Goal: Task Accomplishment & Management: Manage account settings

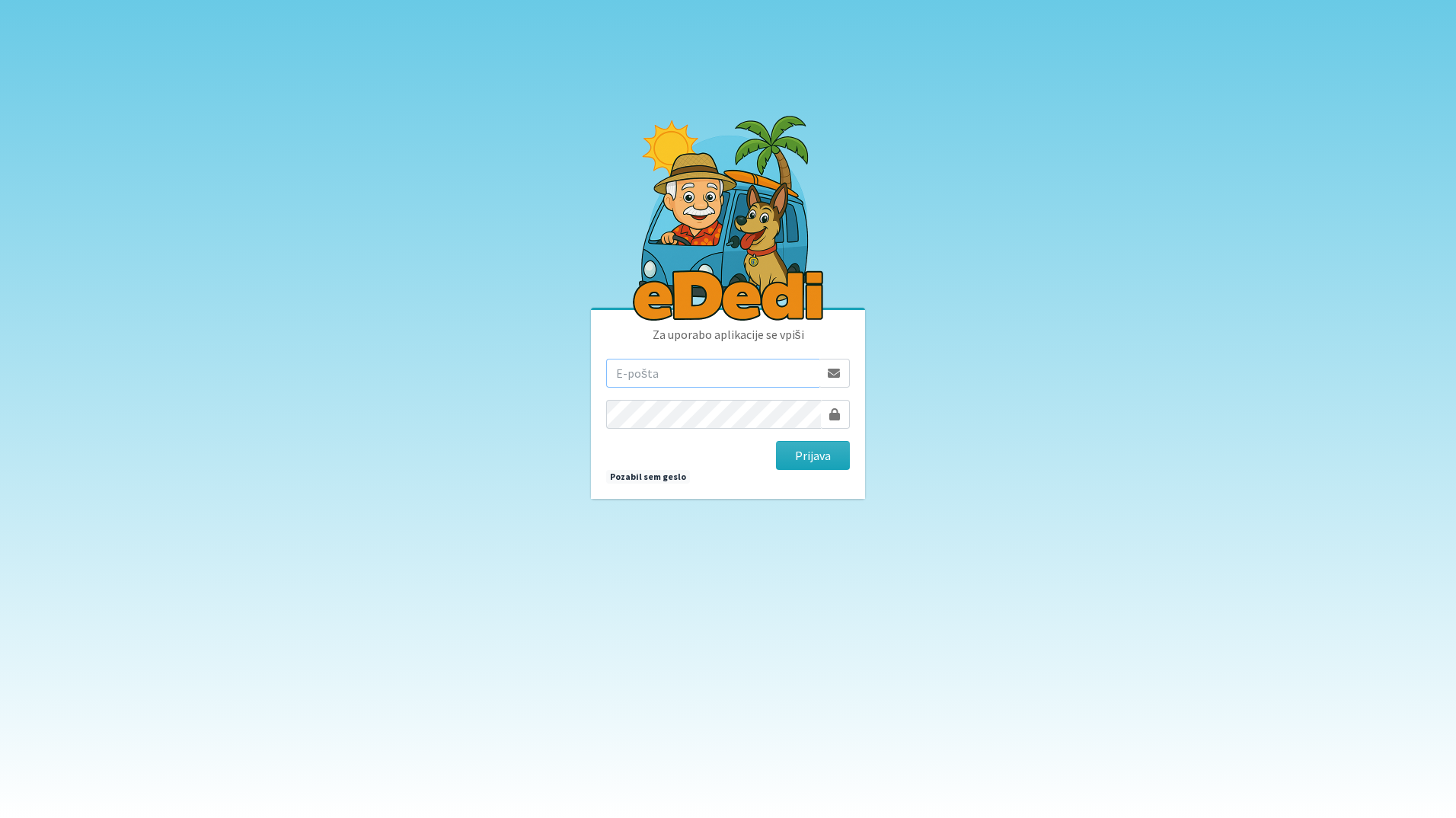
click at [678, 376] on input "email" at bounding box center [713, 374] width 214 height 29
type input "katja.skulj@erps.si"
click at [776, 441] on button "Prijava" at bounding box center [813, 455] width 74 height 29
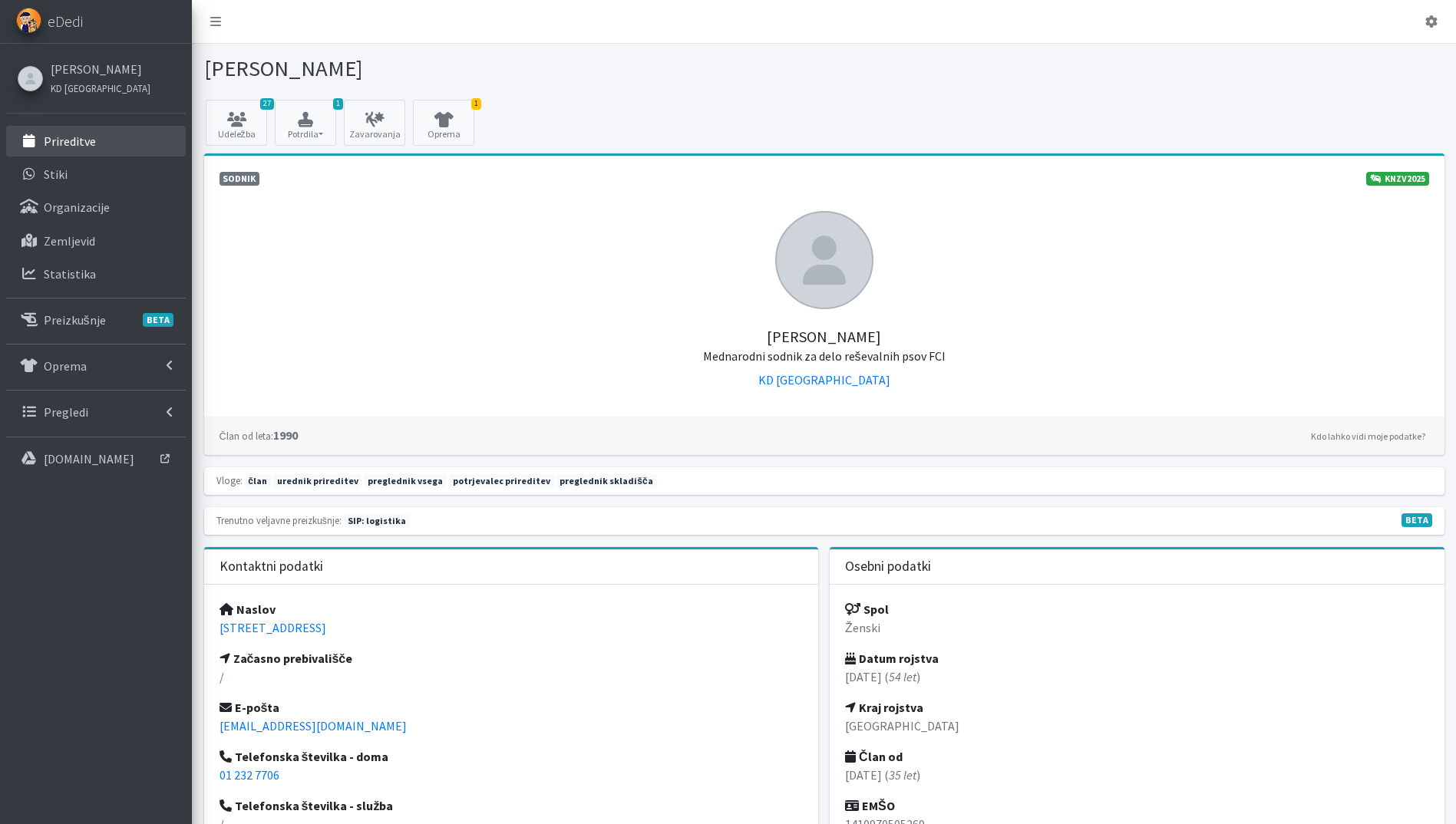
click at [55, 133] on link "Prireditve" at bounding box center [95, 141] width 180 height 30
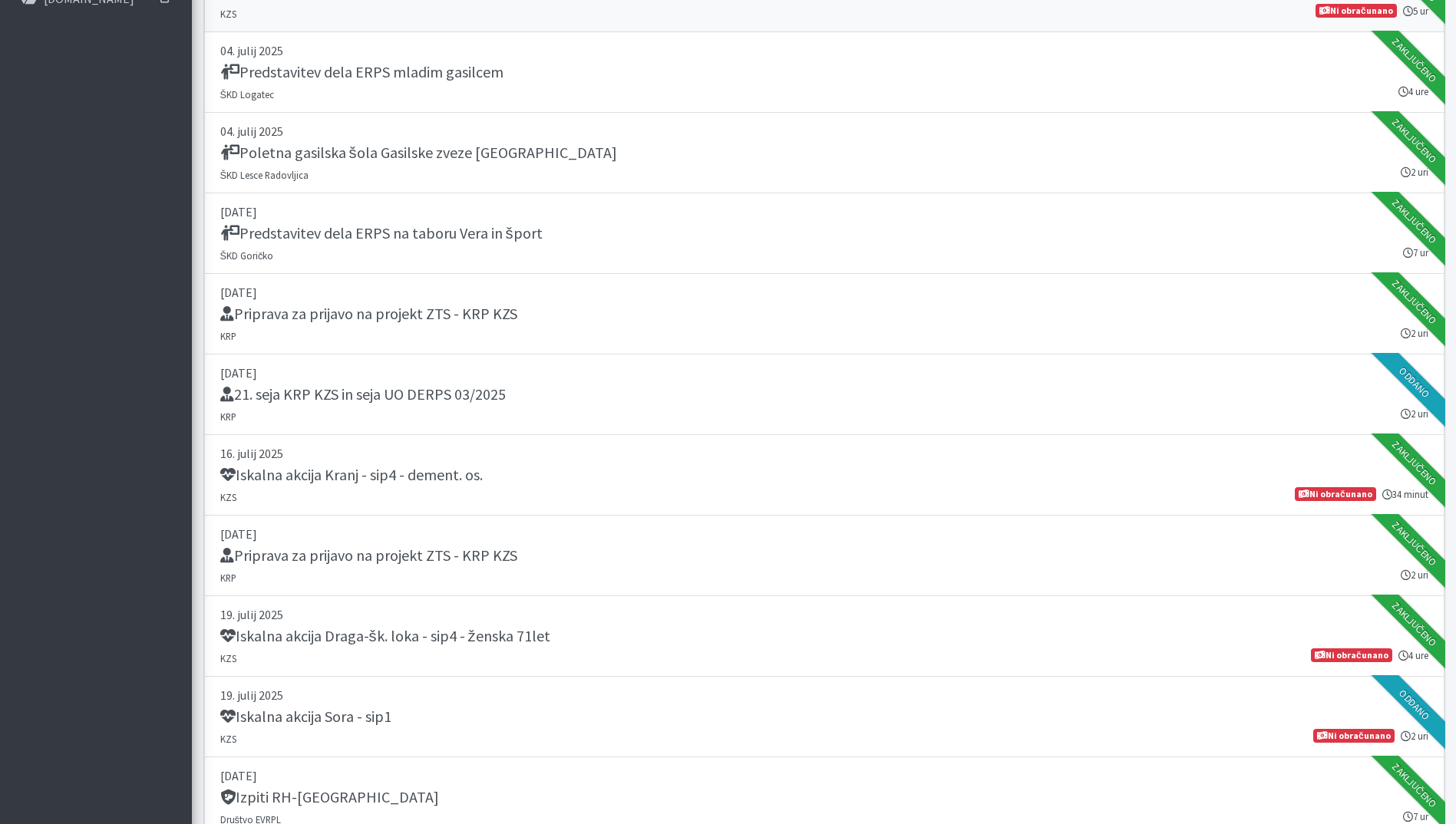
scroll to position [920, 0]
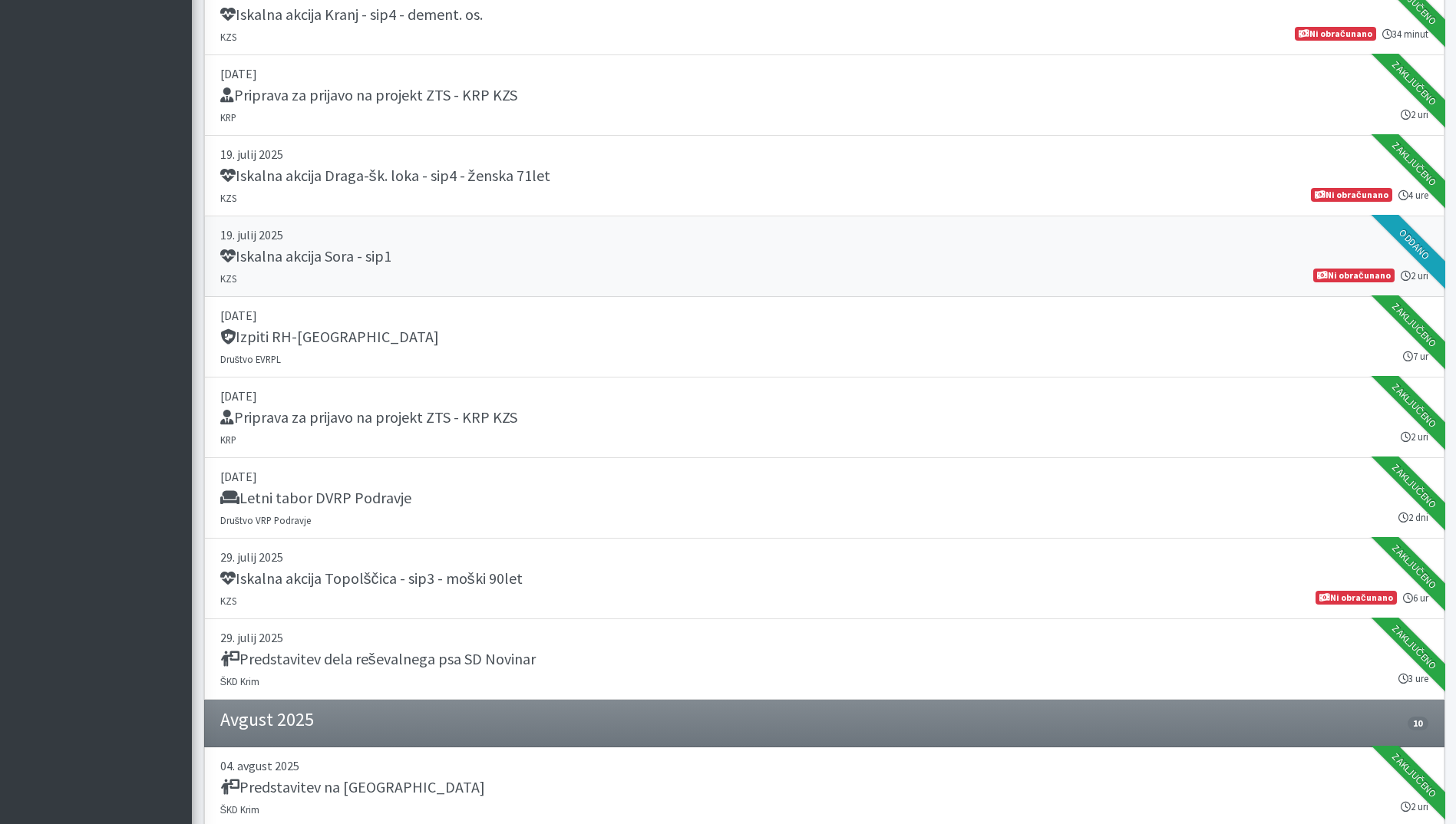
click at [614, 242] on p "19. julij 2025" at bounding box center [824, 234] width 1208 height 18
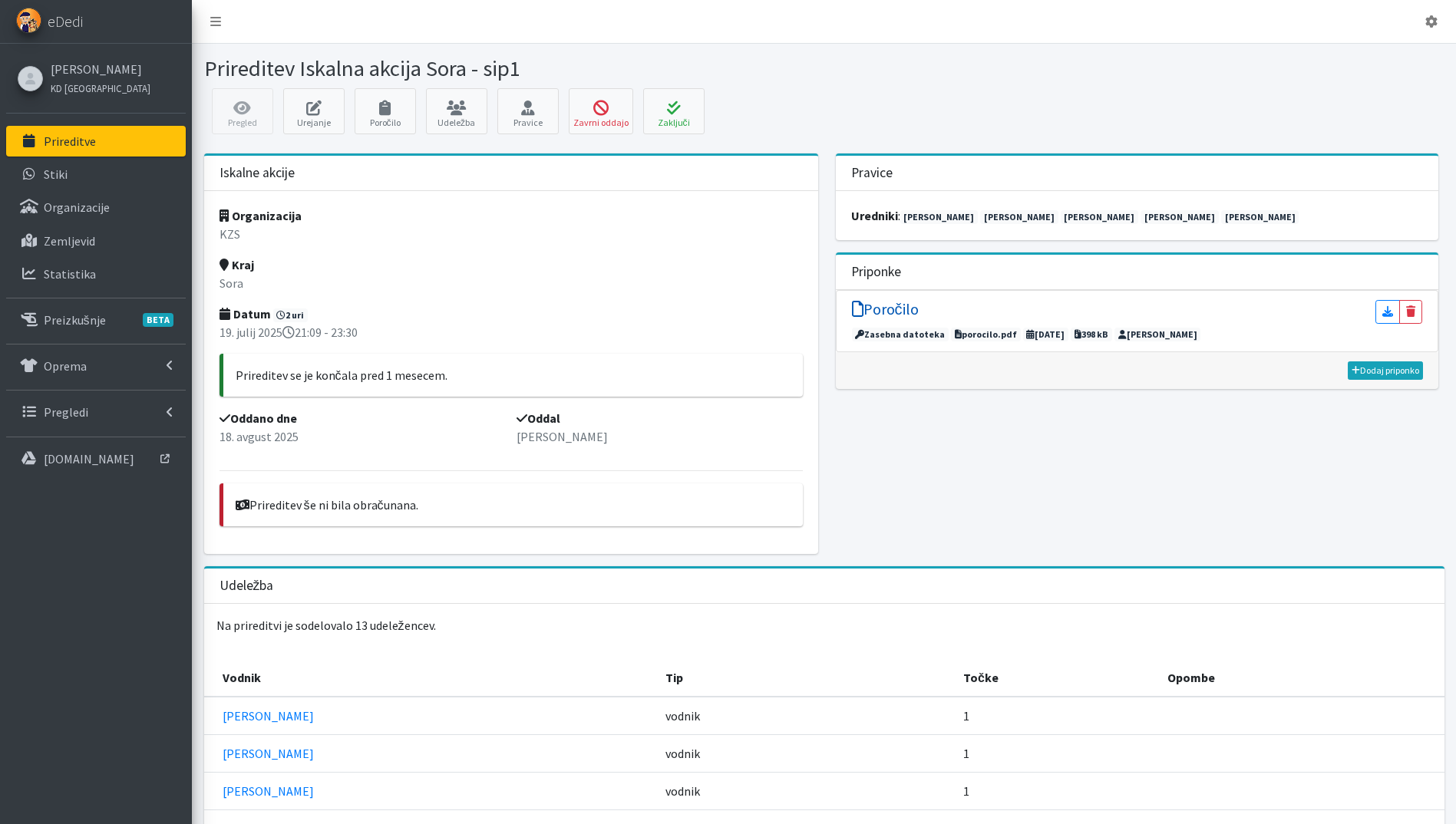
click at [900, 310] on h5 "Poročilo" at bounding box center [885, 309] width 67 height 18
click at [687, 104] on icon at bounding box center [673, 108] width 52 height 16
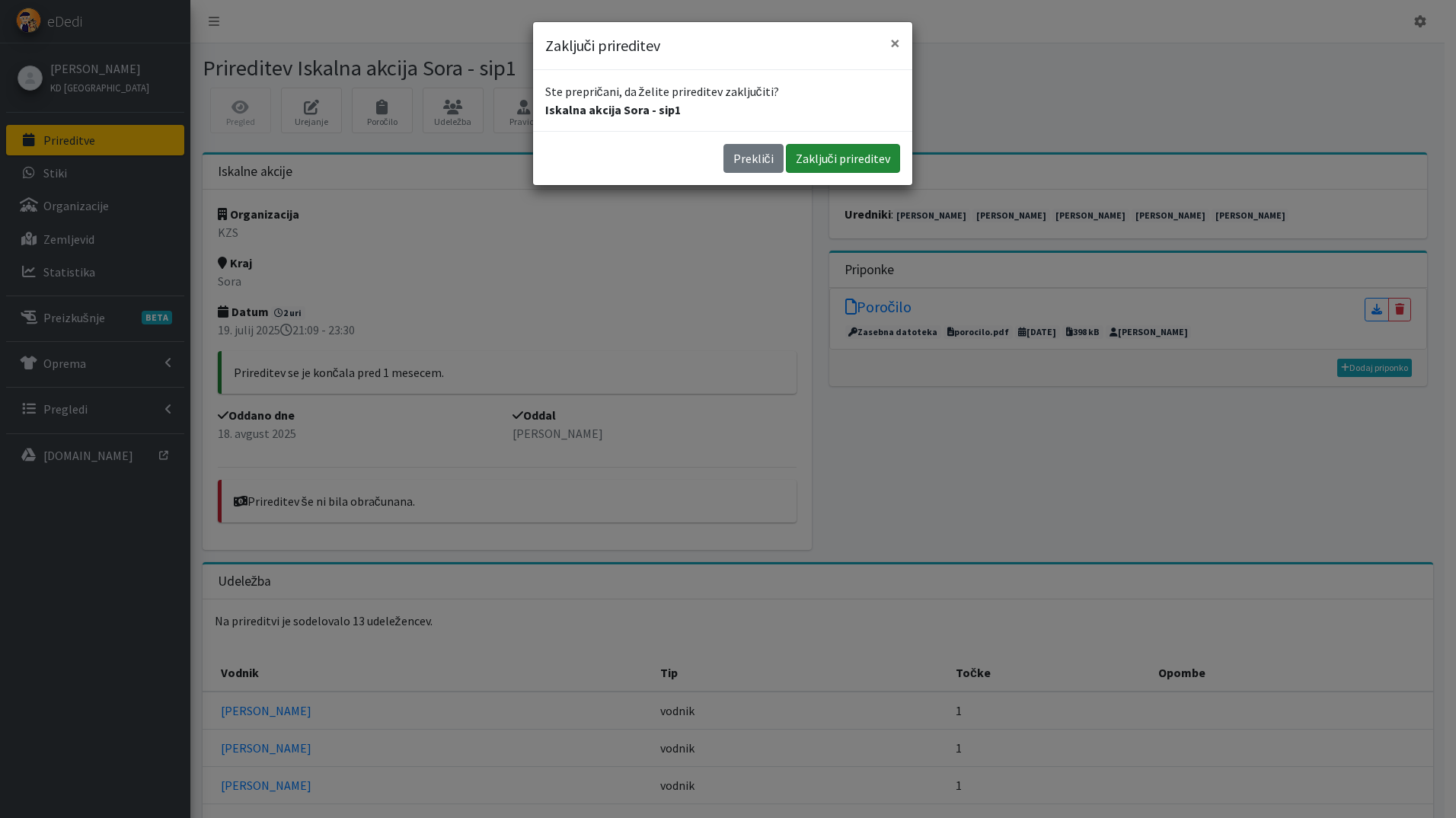
click at [837, 155] on button "Zaključi prireditev" at bounding box center [843, 158] width 115 height 29
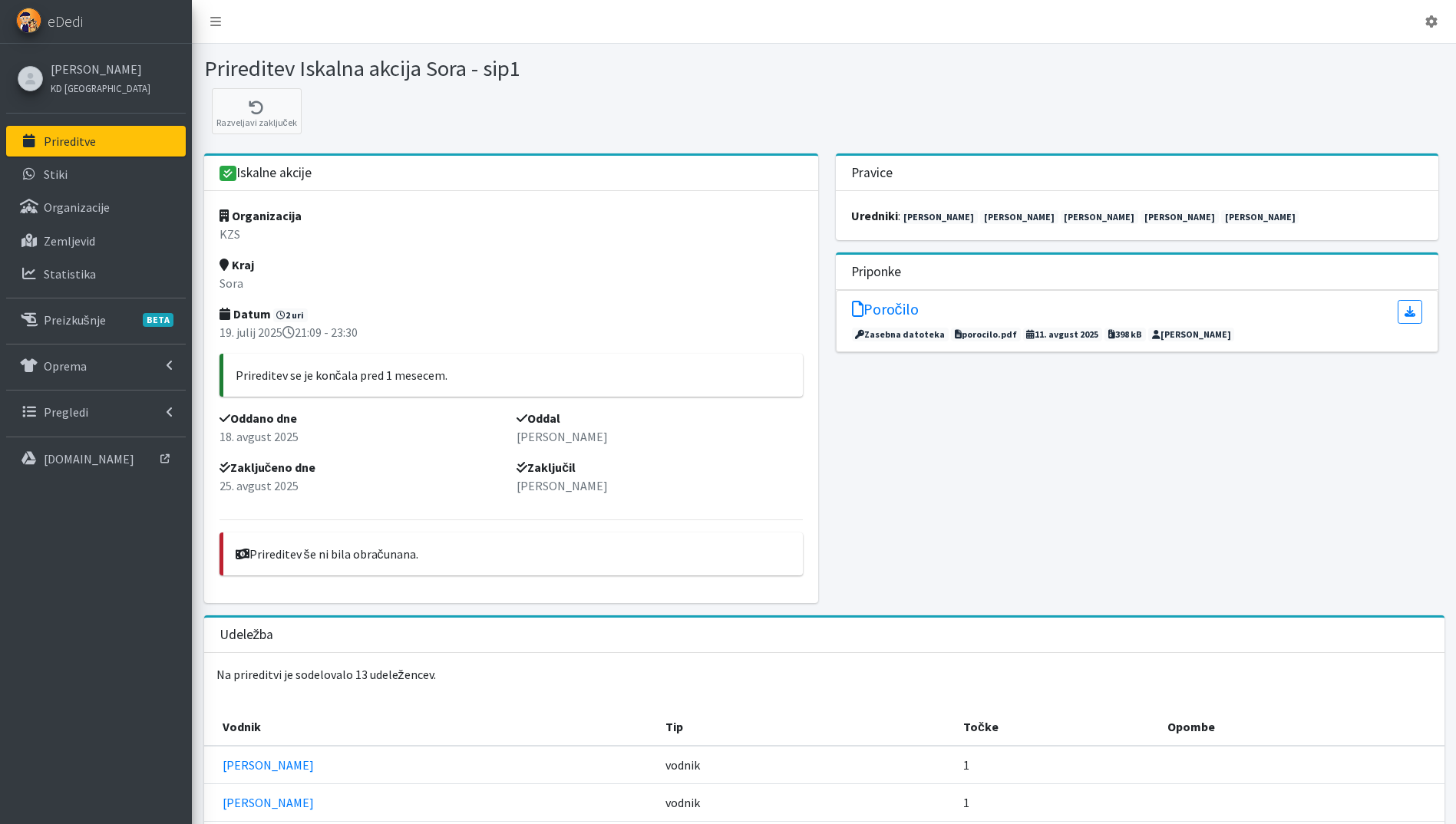
click at [98, 145] on link "Prireditve" at bounding box center [95, 141] width 180 height 30
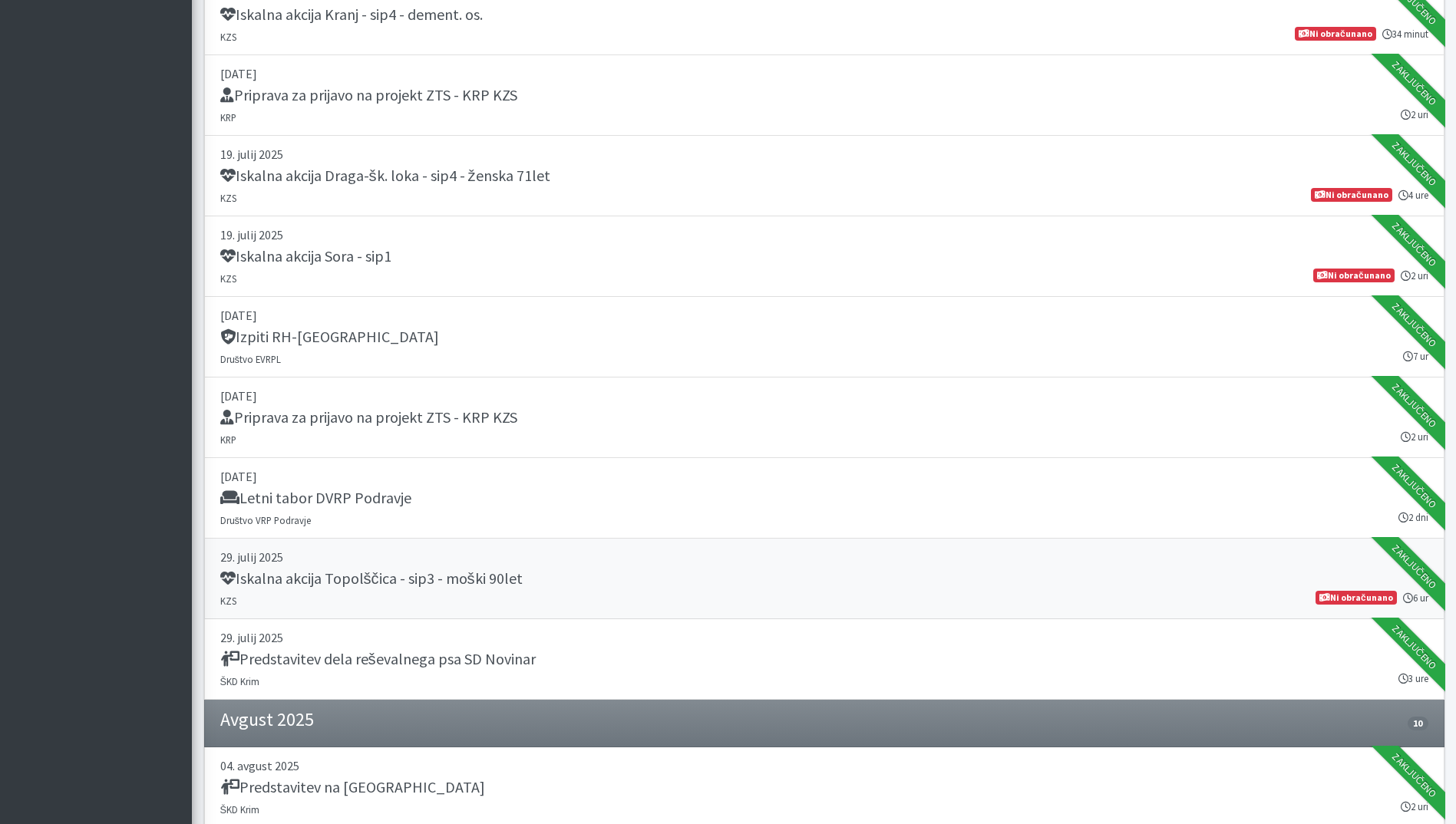
scroll to position [1381, 0]
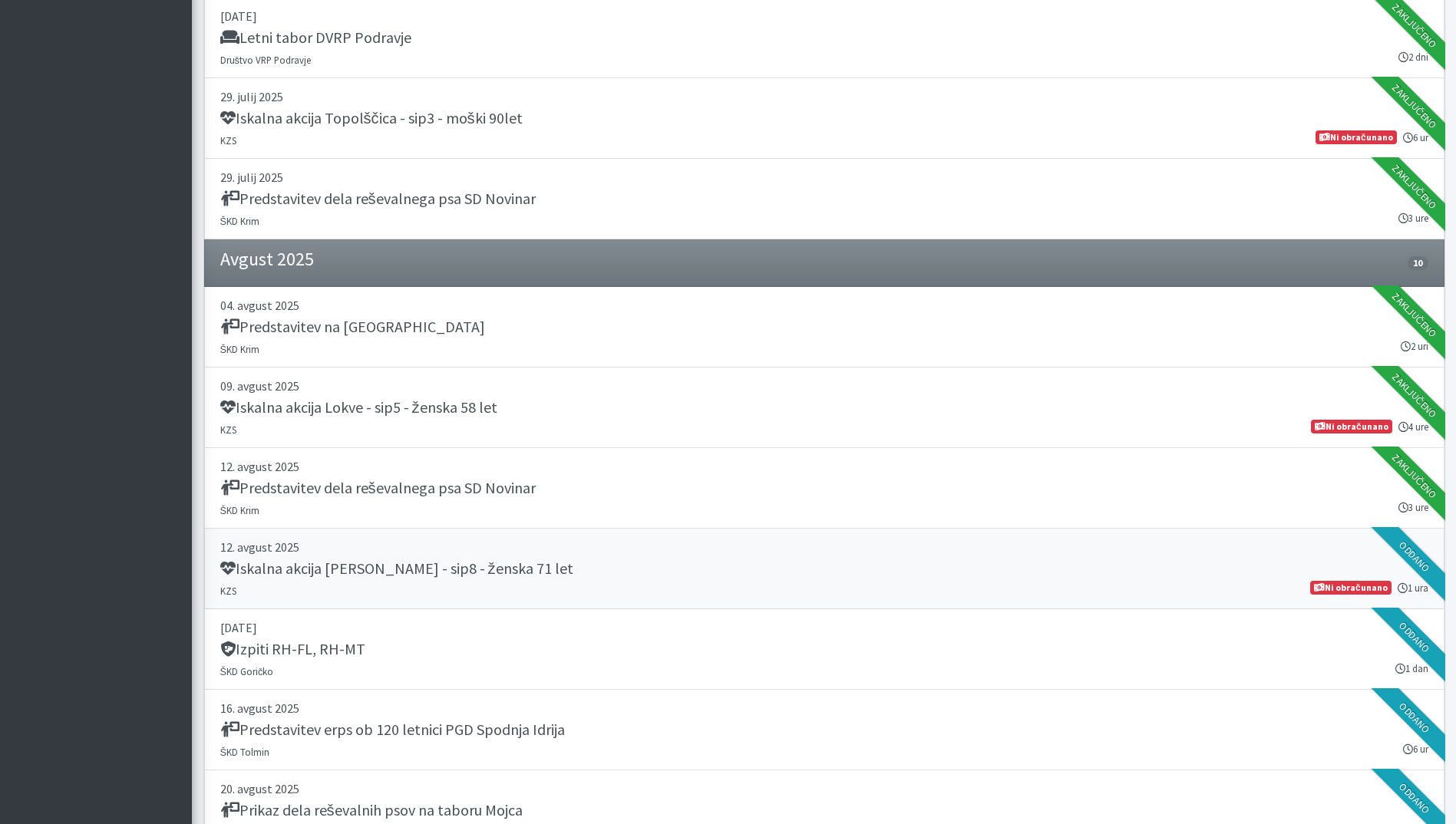
click at [692, 564] on div "Iskalna akcija [PERSON_NAME] - sip8 - ženska 71 let" at bounding box center [824, 570] width 1208 height 22
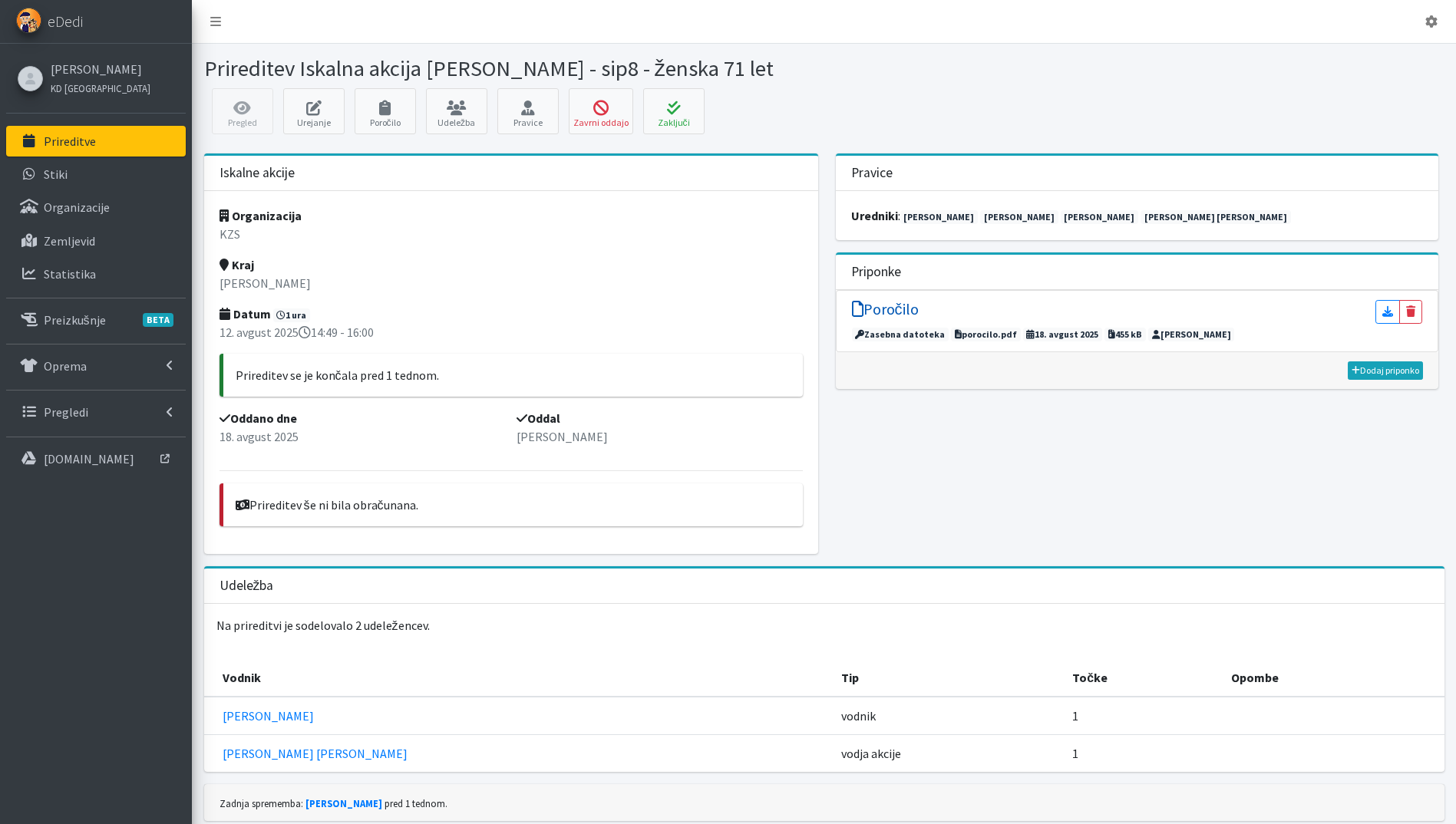
click at [885, 308] on h5 "Poročilo" at bounding box center [885, 309] width 67 height 18
click at [676, 119] on button "Zaključi" at bounding box center [673, 111] width 62 height 46
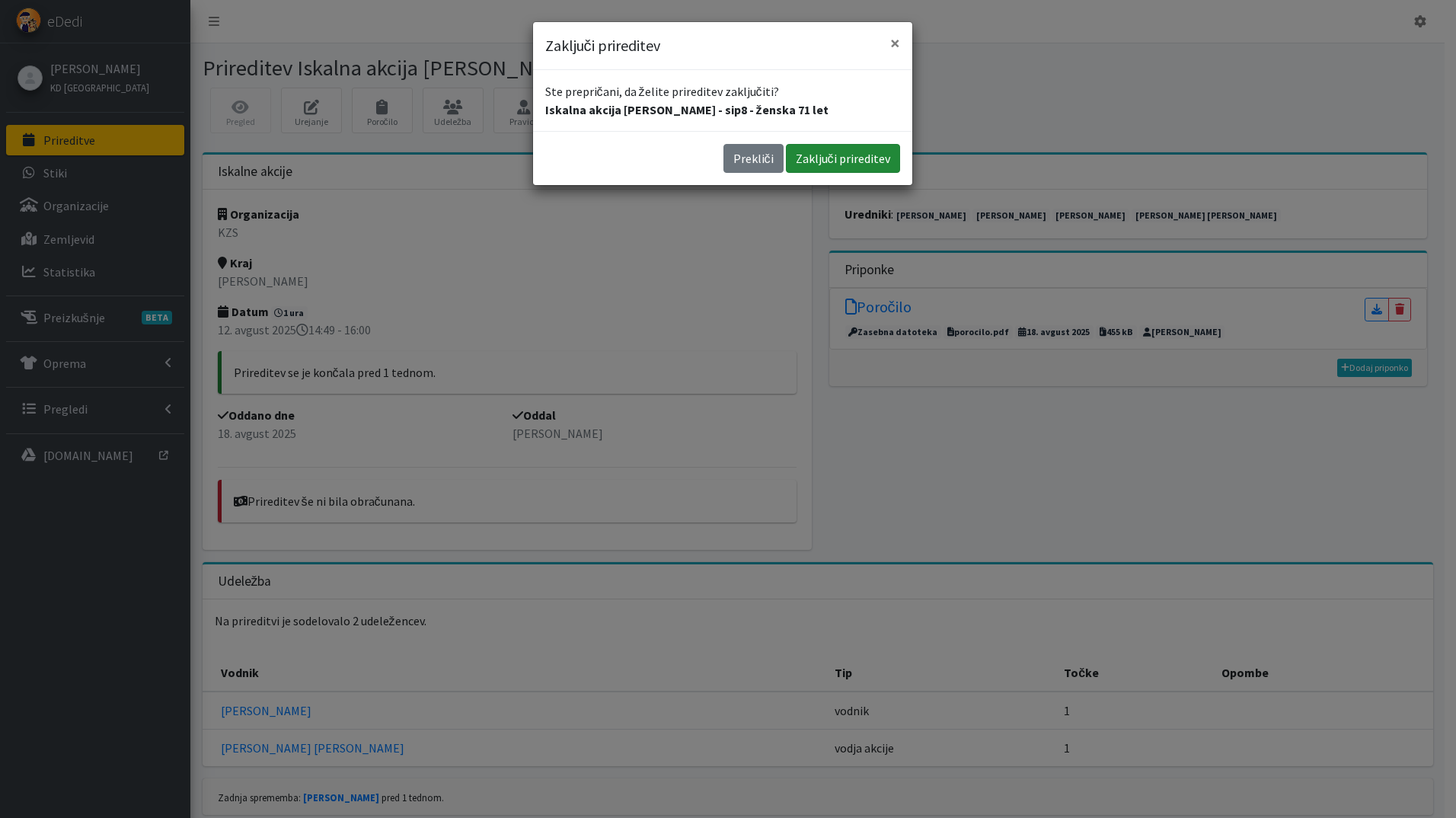
click at [840, 151] on button "Zaključi prireditev" at bounding box center [843, 158] width 115 height 29
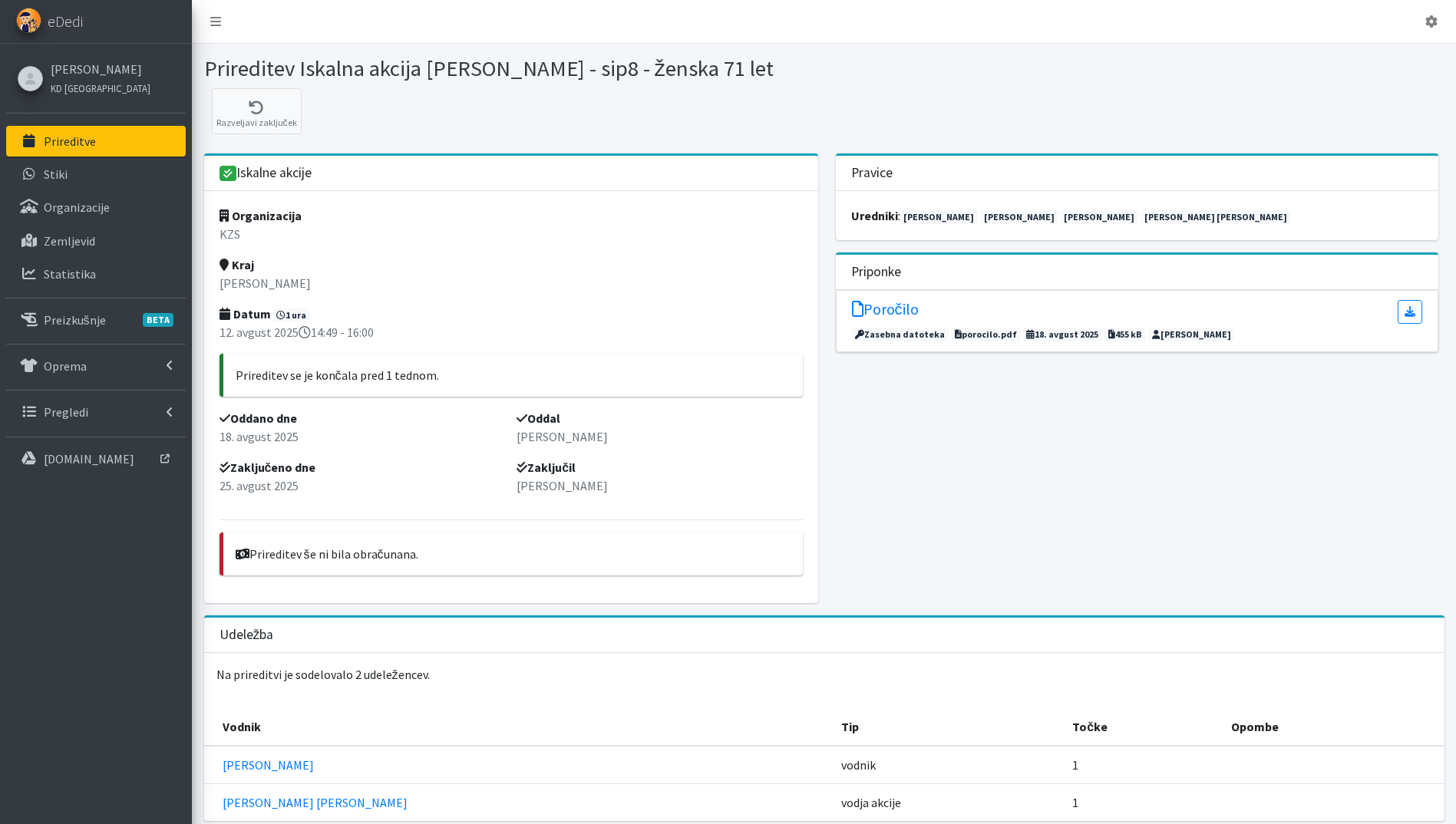
drag, startPoint x: 0, startPoint y: 0, endPoint x: 75, endPoint y: 139, distance: 157.9
click at [75, 139] on p "Prireditve" at bounding box center [69, 141] width 52 height 16
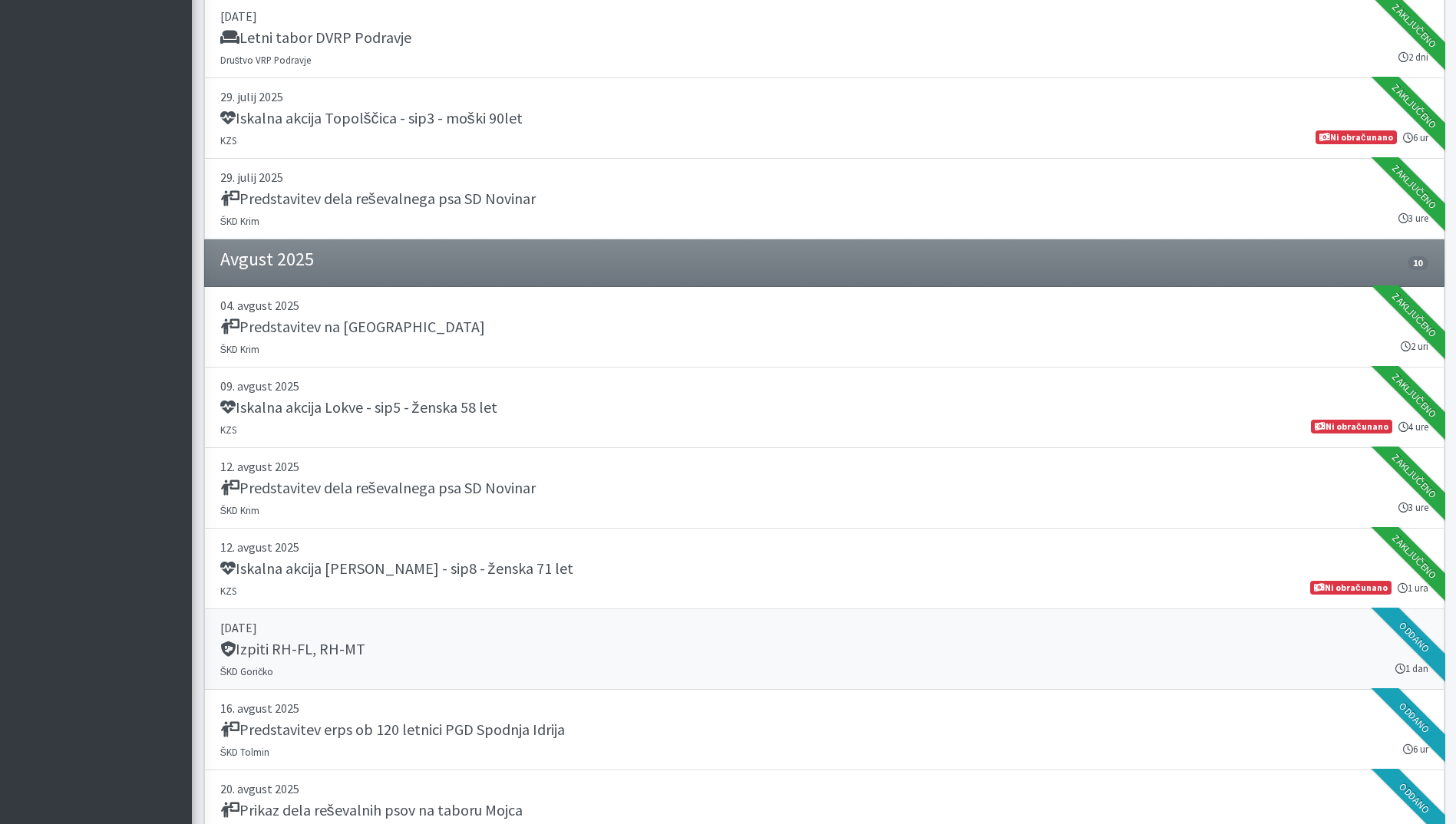
scroll to position [1841, 0]
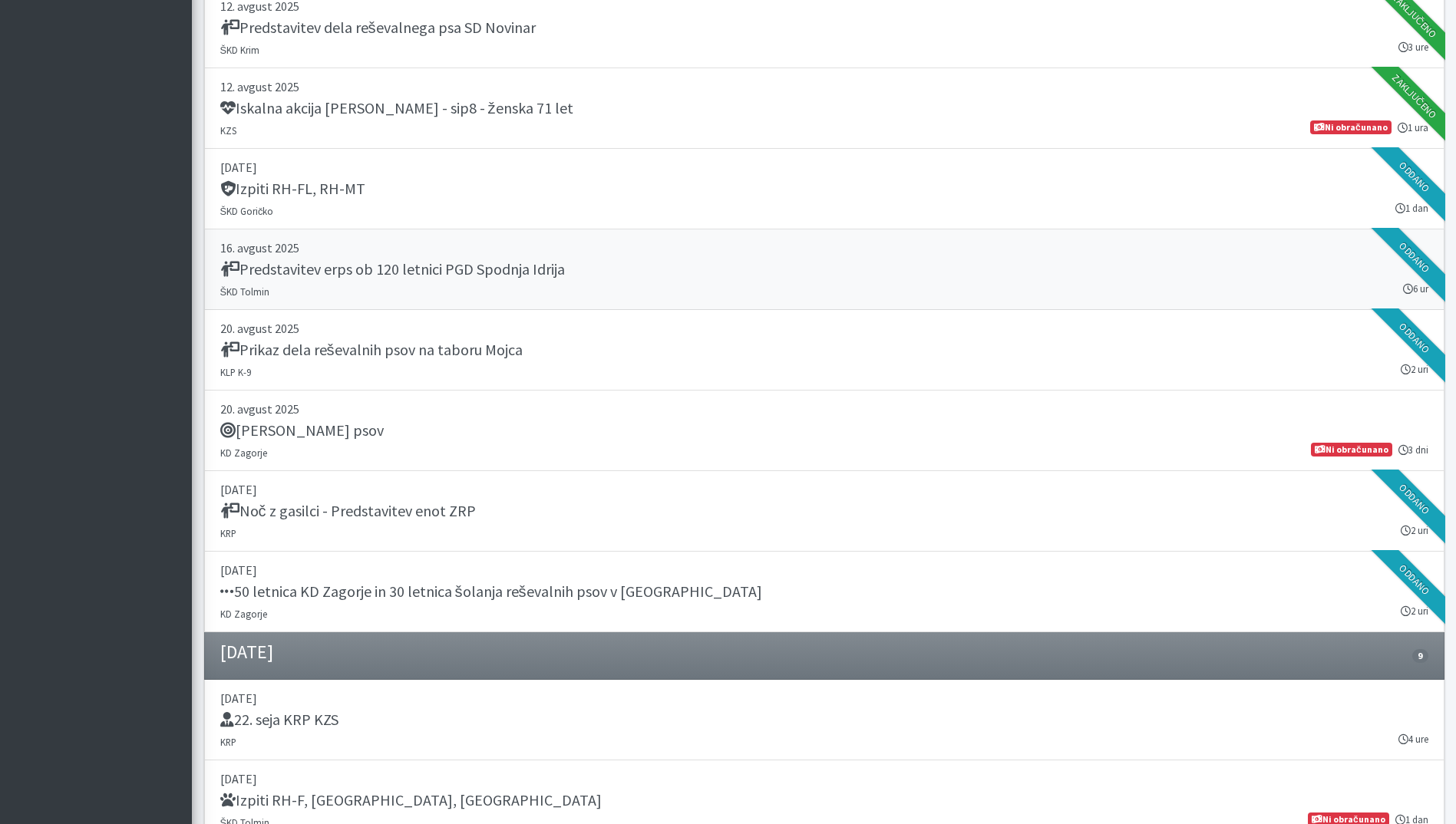
click at [830, 276] on div "Predstavitev erps ob 120 letnici PGD Spodnja Idrija" at bounding box center [824, 271] width 1208 height 22
click at [731, 349] on div "Prikaz dela reševalnih psov na taboru Mojca" at bounding box center [824, 351] width 1208 height 22
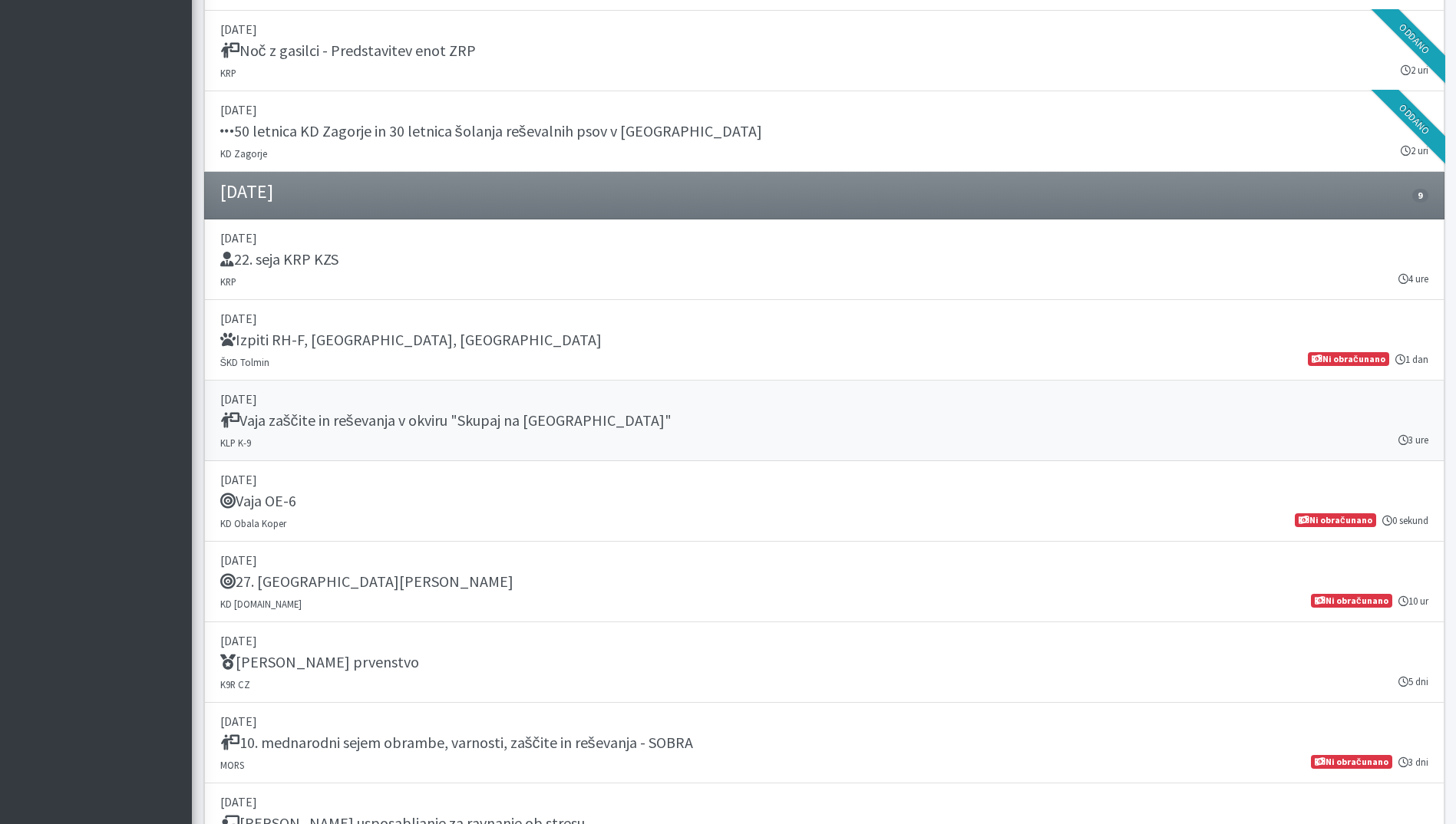
click at [511, 384] on link "06. september 2025 Vaja zaščite in reševanja v okviru "Skupaj na Lisco" KLP K-9…" at bounding box center [823, 421] width 1240 height 81
click at [534, 560] on p "13. september 2025" at bounding box center [824, 559] width 1208 height 18
click at [561, 651] on link "16. september 2025 IRO Svetovno prvenstvo K9R CZ 5 dni" at bounding box center [823, 662] width 1240 height 81
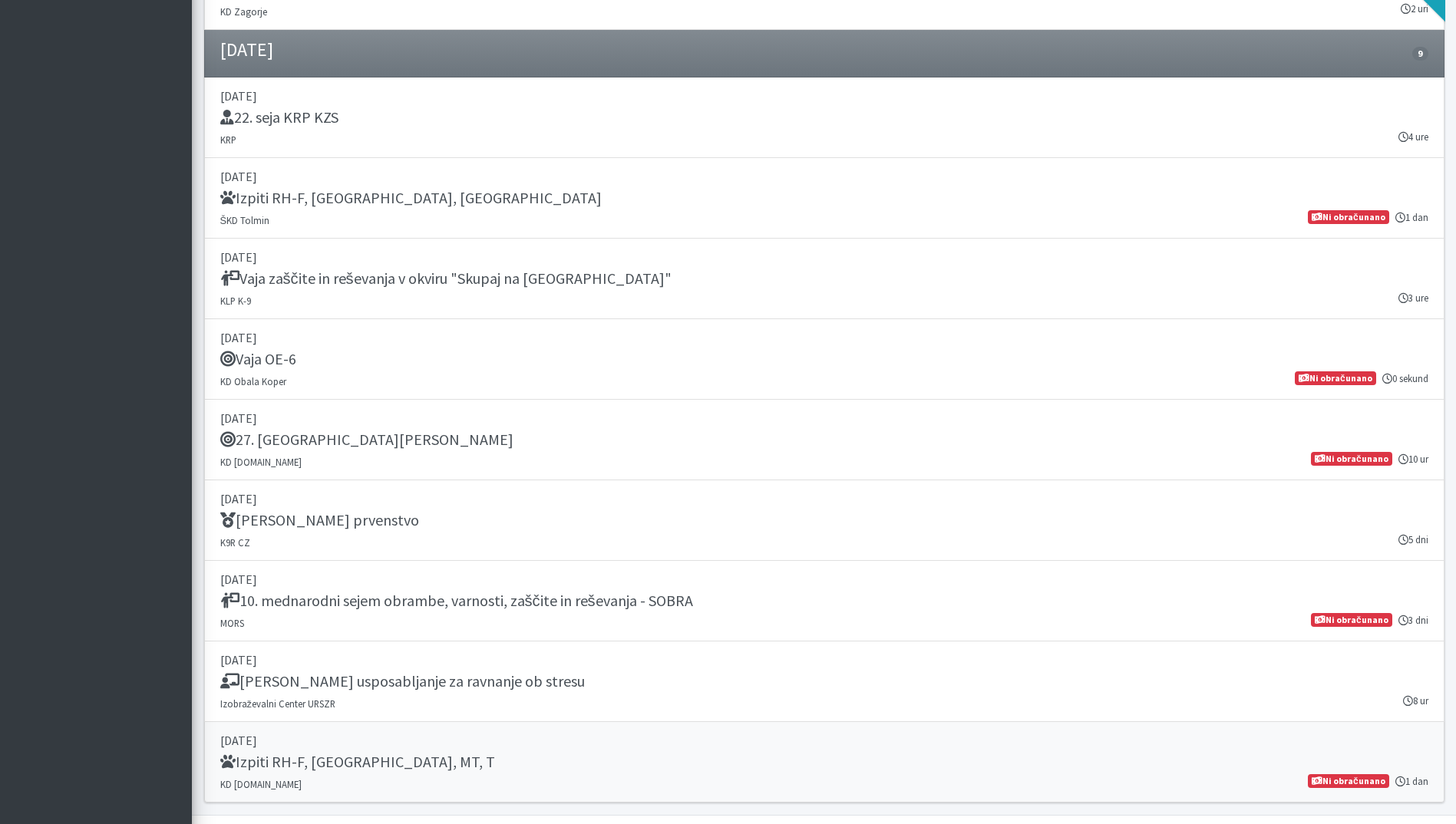
scroll to position [2477, 0]
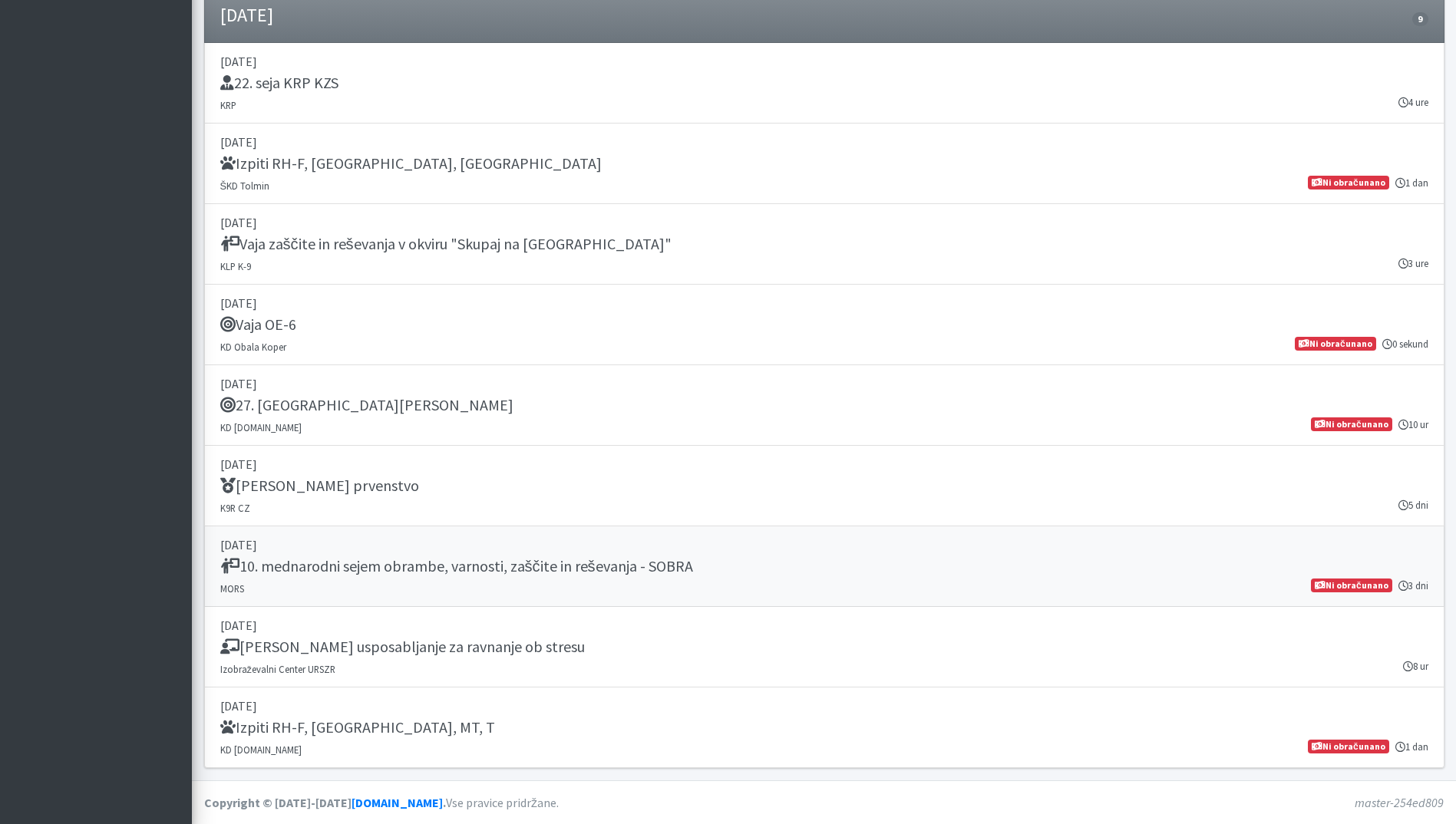
click at [548, 587] on link "24. september 2025 10. mednarodni sejem obrambe, varnosti, zaščite in reševanja…" at bounding box center [823, 566] width 1240 height 81
click at [517, 716] on link "27. september 2025 Izpiti RH-F, FL, MT, T KD SAR.SI 1 dan Ni obračunano" at bounding box center [823, 727] width 1240 height 81
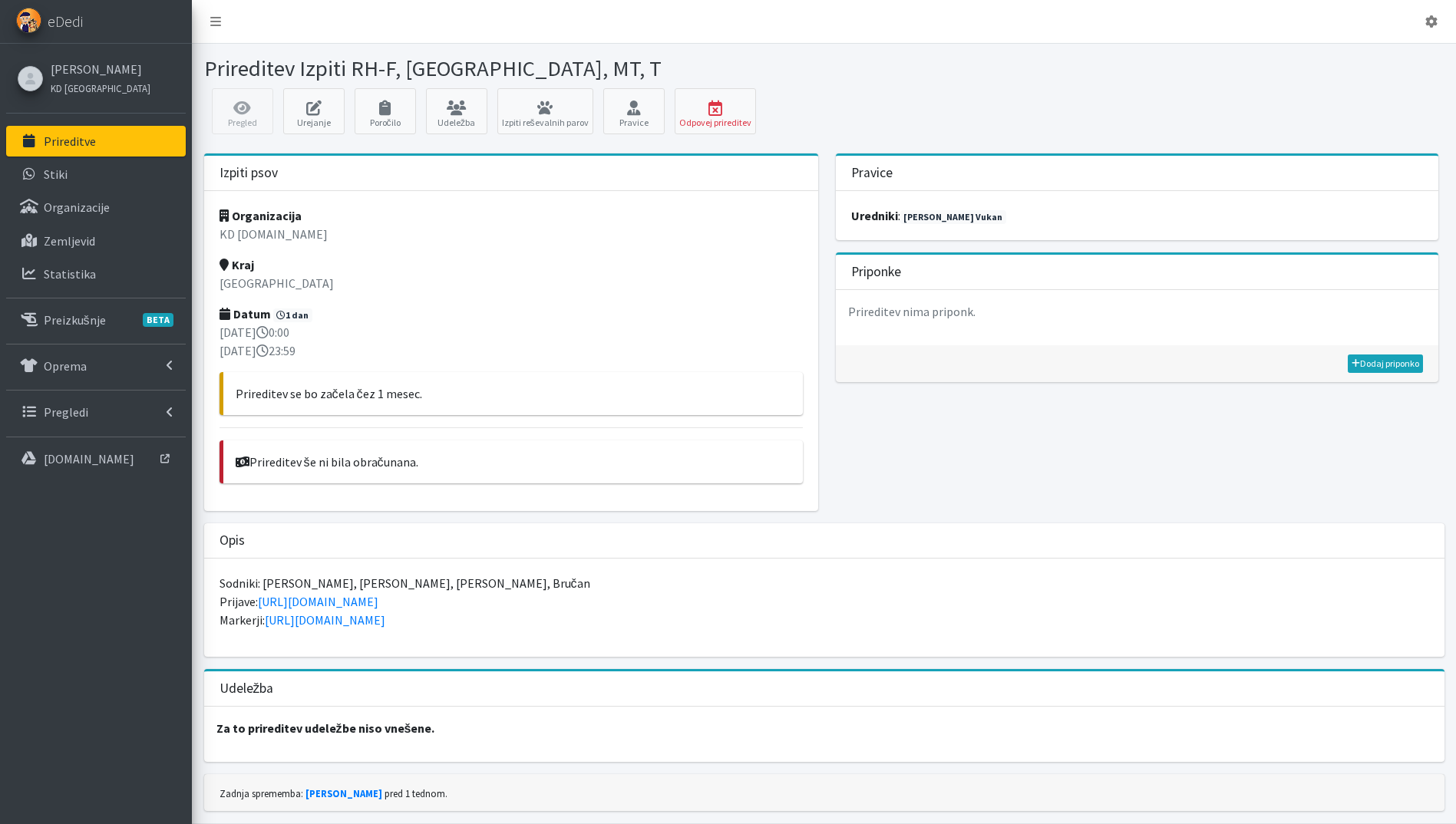
click at [101, 144] on link "Prireditve" at bounding box center [95, 141] width 180 height 30
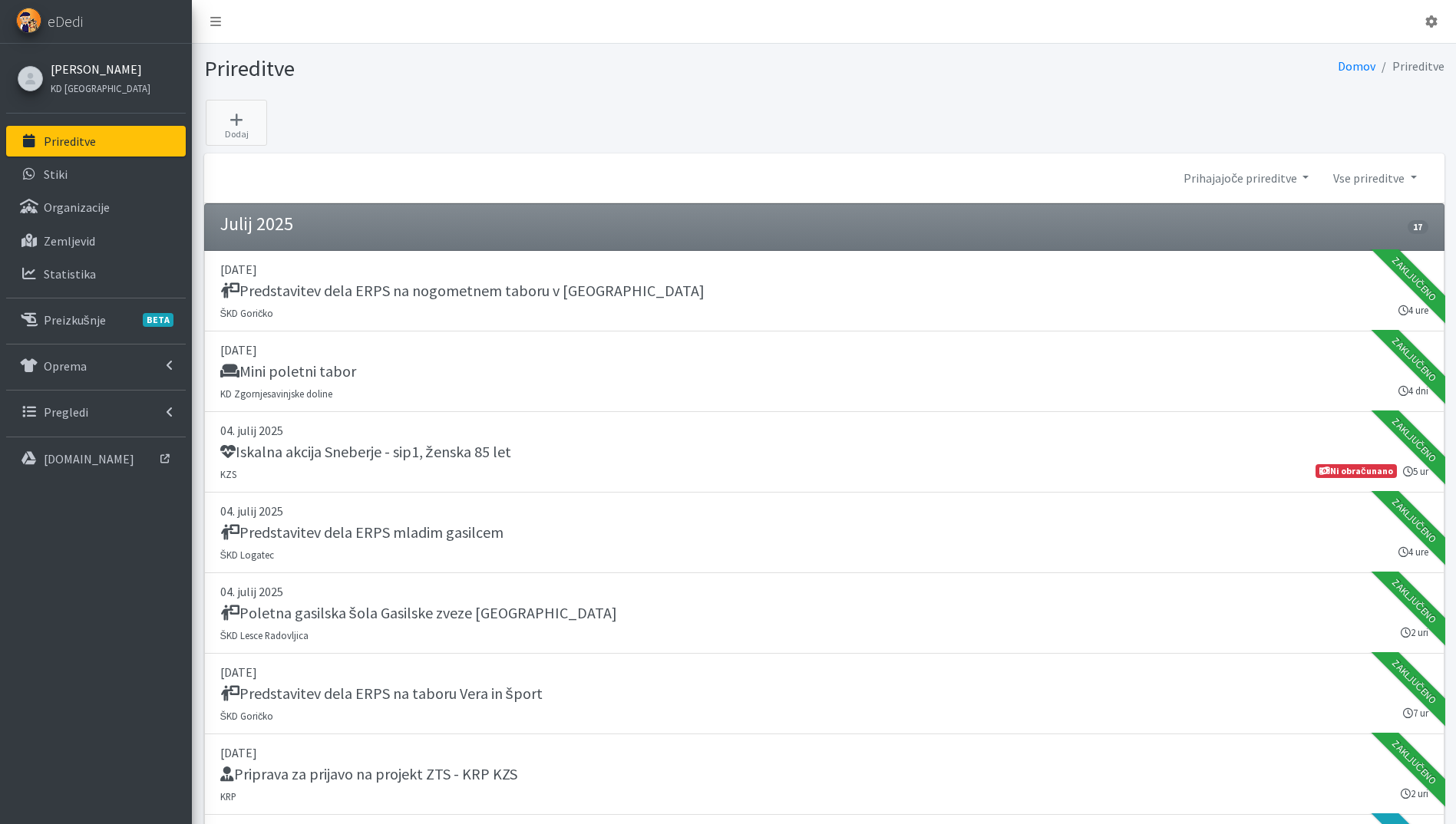
click at [77, 71] on link "[PERSON_NAME]" at bounding box center [100, 69] width 100 height 18
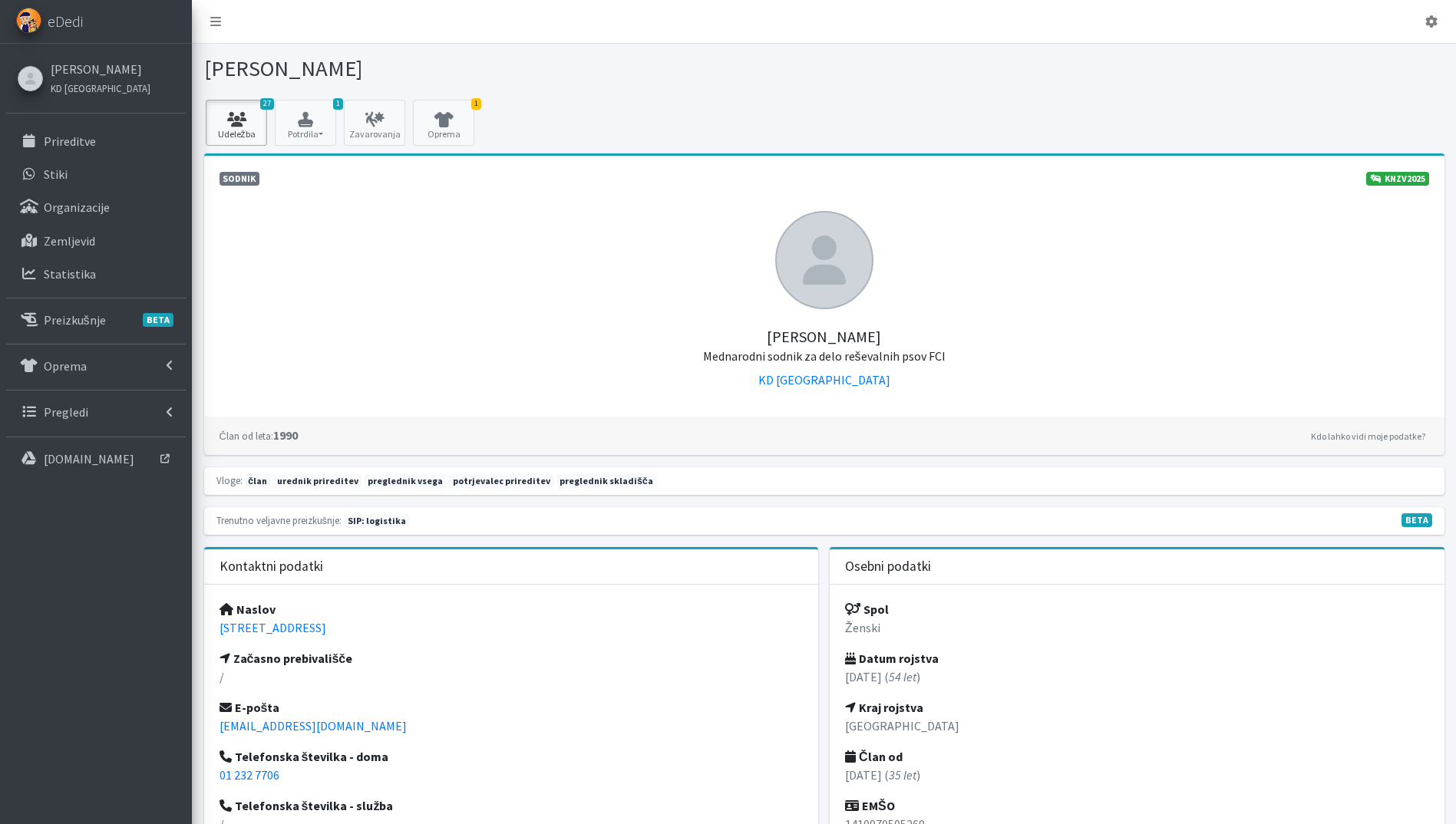
click at [248, 126] on icon at bounding box center [236, 120] width 52 height 16
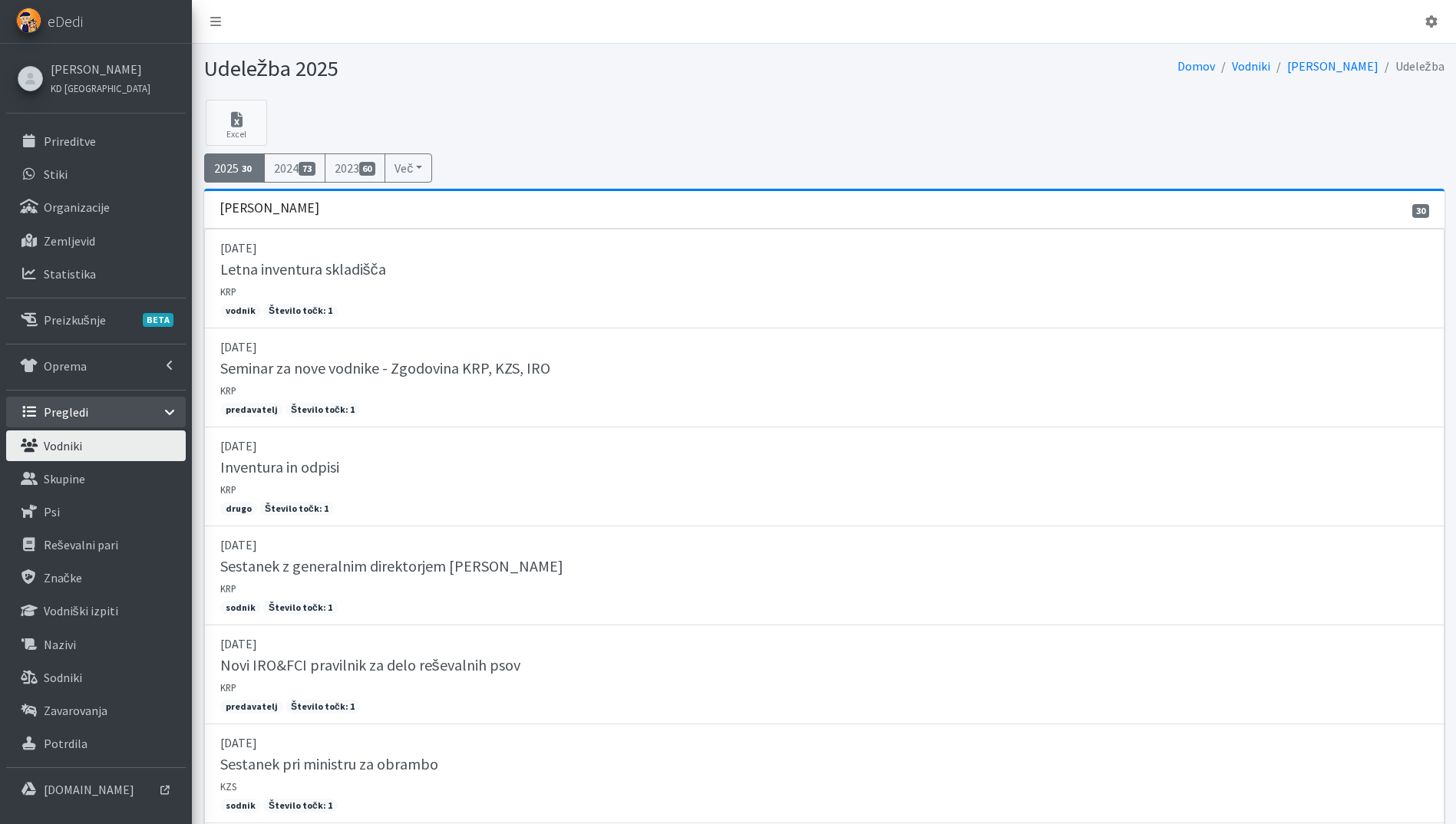
click at [95, 441] on link "Vodniki" at bounding box center [95, 445] width 180 height 30
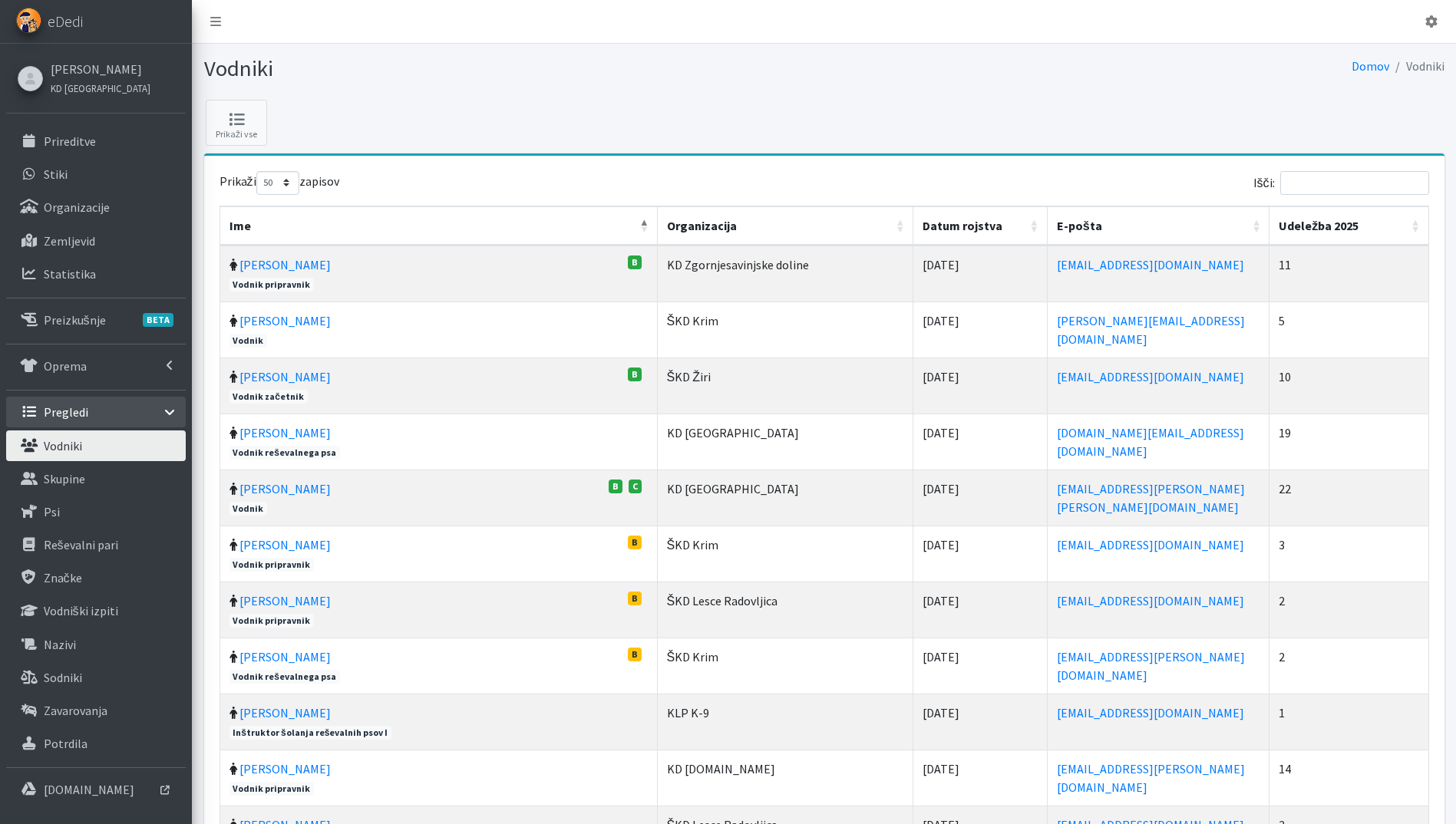
select select "50"
click at [1419, 222] on th "Udeležba 2025" at bounding box center [1348, 226] width 159 height 39
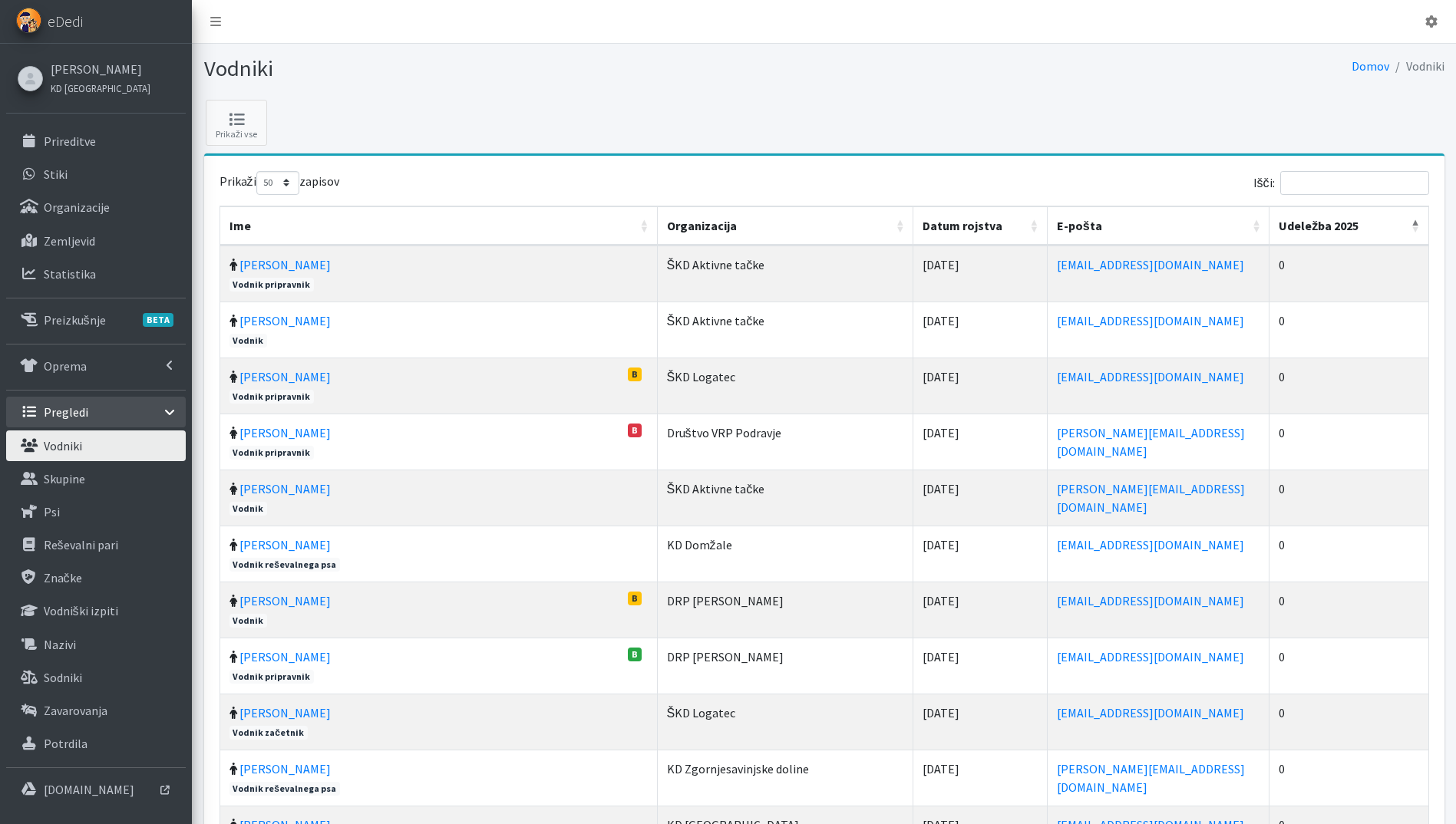
click at [1419, 222] on th "Udeležba 2025" at bounding box center [1348, 226] width 159 height 39
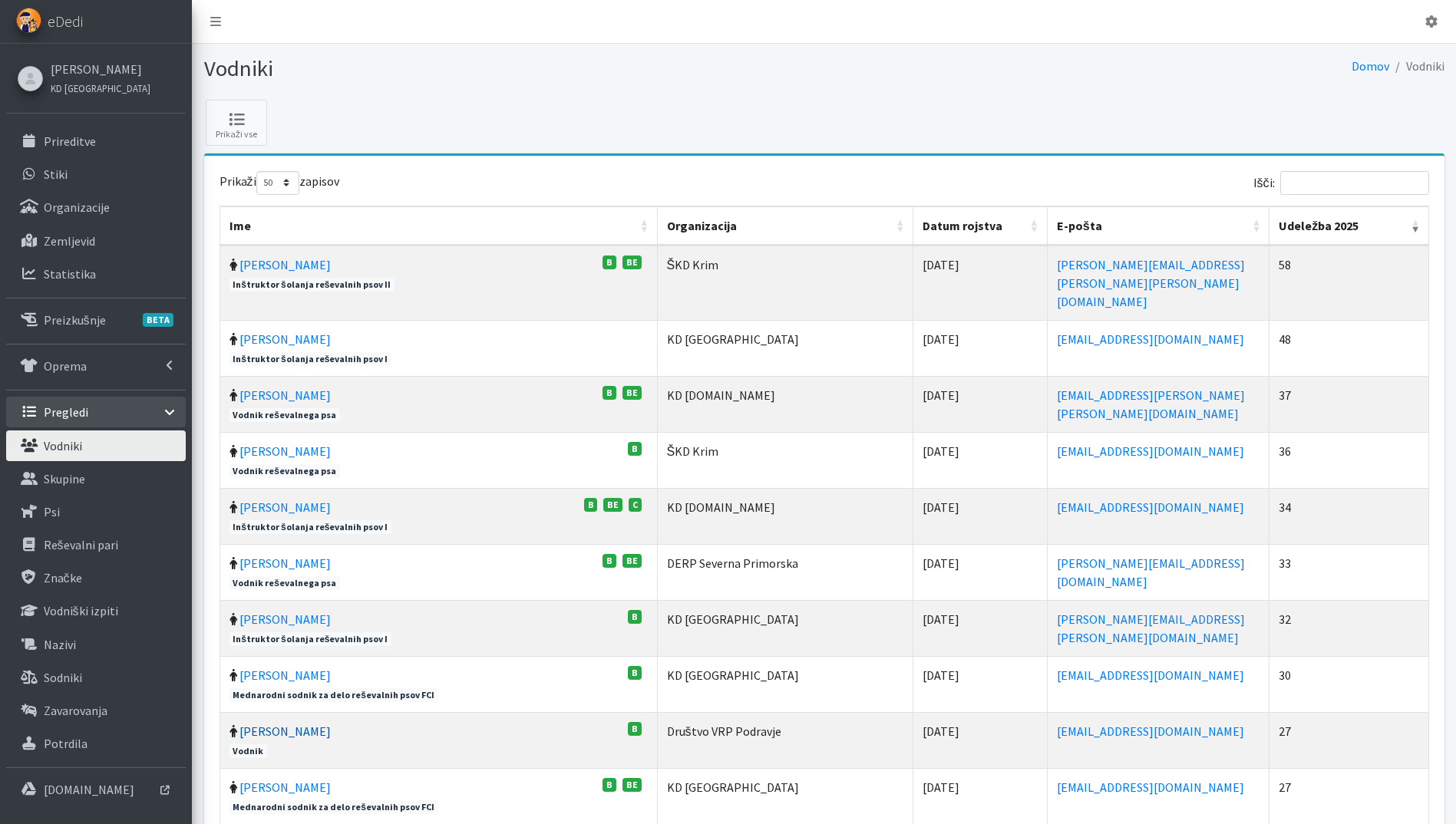
click at [296, 723] on link "Andrej Kitak" at bounding box center [285, 731] width 91 height 16
click at [302, 667] on link "[PERSON_NAME]" at bounding box center [285, 675] width 91 height 16
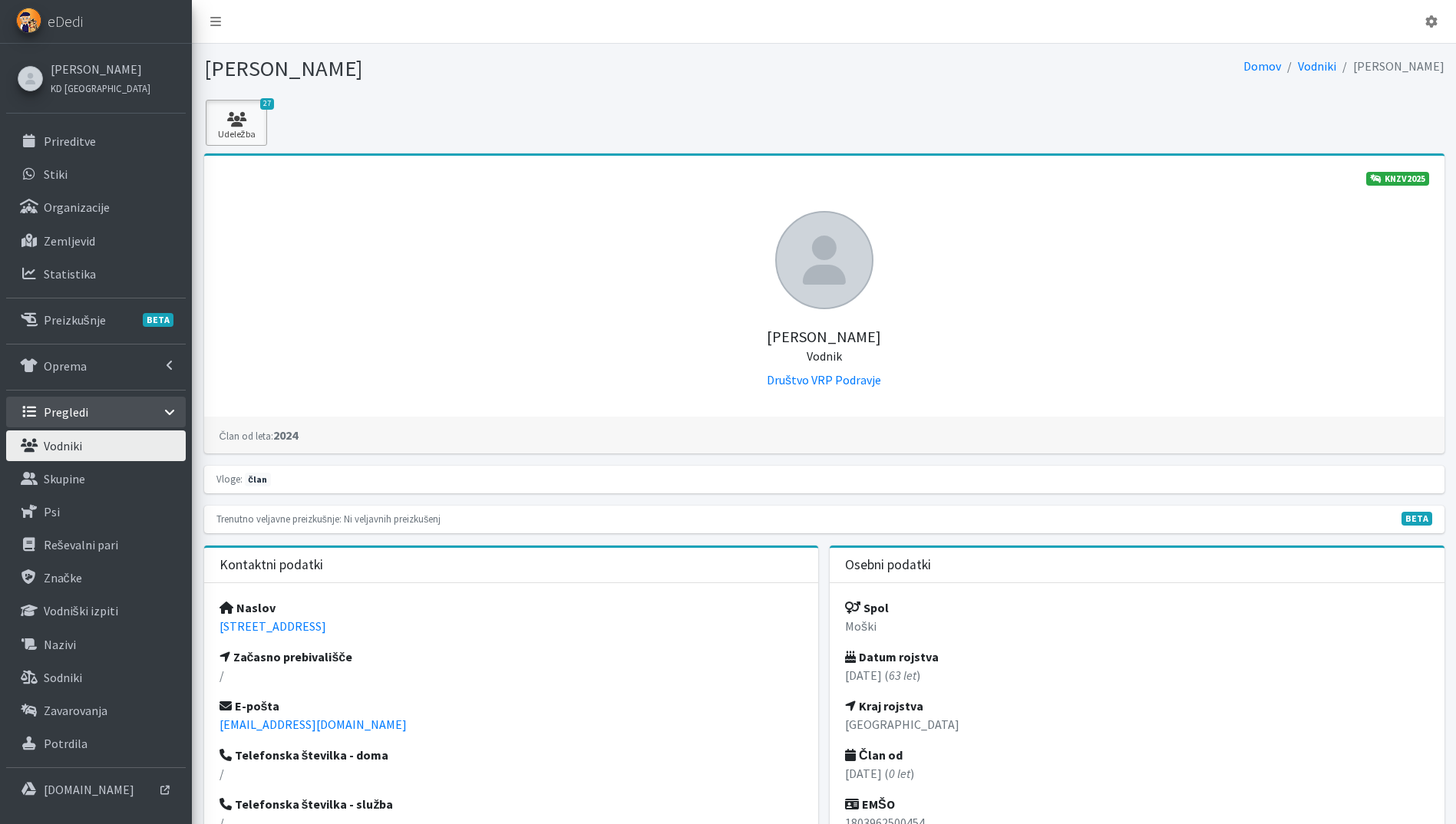
click at [260, 134] on link "27 Udeležba" at bounding box center [236, 122] width 62 height 46
click at [242, 140] on link "30 Udeležba" at bounding box center [236, 122] width 62 height 46
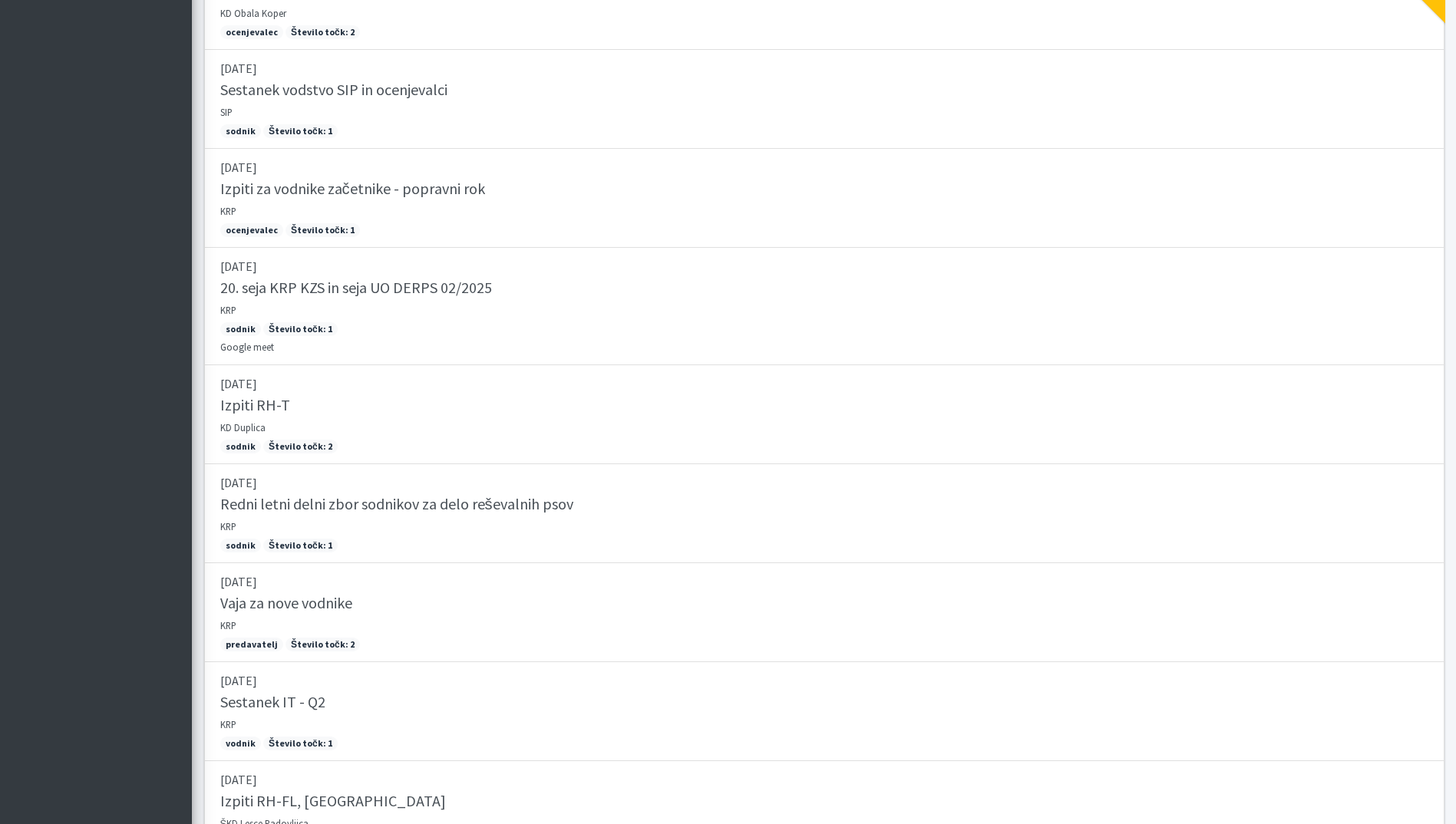
scroll to position [2201, 0]
